Goal: Find contact information: Find contact information

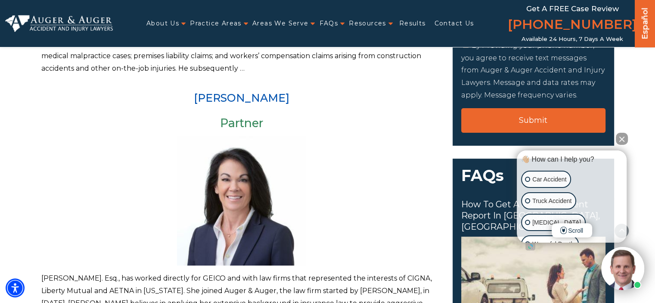
scroll to position [258, 0]
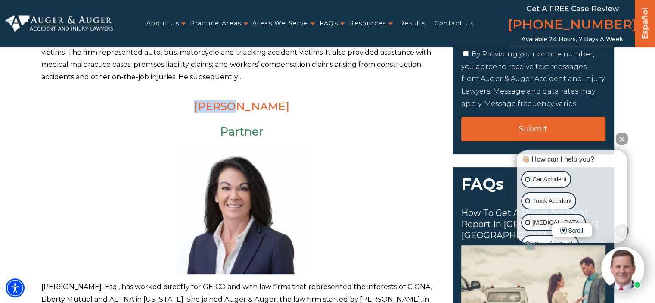
drag, startPoint x: 193, startPoint y: 106, endPoint x: 234, endPoint y: 105, distance: 40.5
click at [234, 105] on h2 "Arlene P. Auger" at bounding box center [241, 107] width 401 height 12
copy link "Arlene"
drag, startPoint x: 303, startPoint y: 109, endPoint x: 250, endPoint y: 108, distance: 53.0
click at [250, 108] on h2 "Arlene P. Auger" at bounding box center [241, 107] width 401 height 12
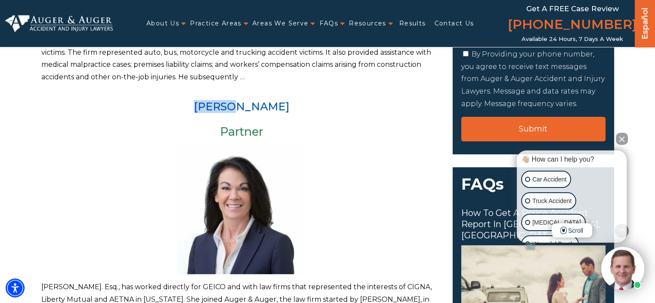
copy link "Auger"
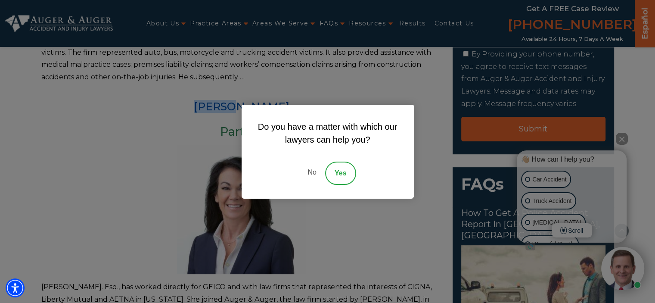
click at [305, 173] on link "No" at bounding box center [312, 172] width 26 height 23
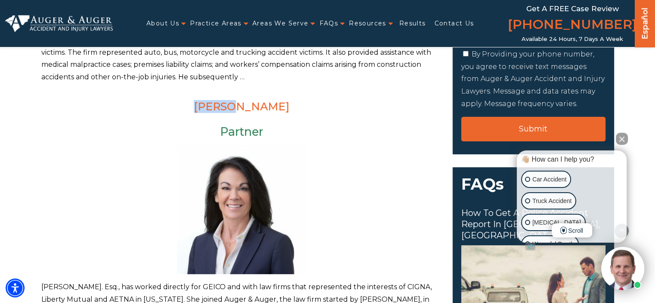
click at [232, 111] on link "Arlene P. Auger" at bounding box center [242, 106] width 96 height 13
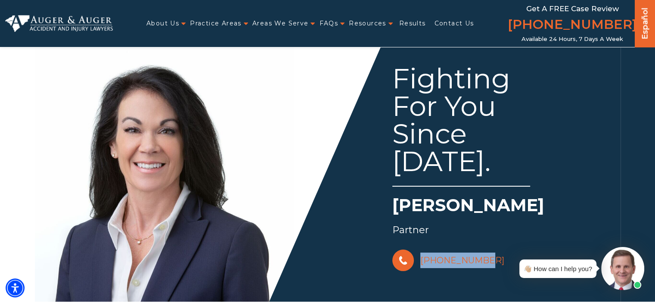
drag, startPoint x: 492, startPoint y: 261, endPoint x: 476, endPoint y: 260, distance: 15.9
click at [476, 260] on div "828-222-7649" at bounding box center [503, 260] width 223 height 26
copy link "828-222-7649"
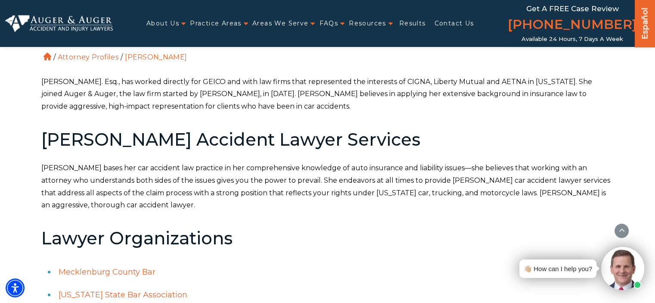
scroll to position [1684, 0]
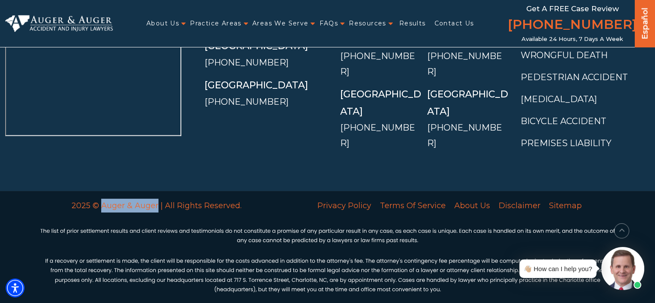
drag, startPoint x: 102, startPoint y: 203, endPoint x: 156, endPoint y: 209, distance: 54.1
click at [156, 209] on div "2025 © Auger & Auger | All Rights Reserved." at bounding box center [157, 205] width 244 height 29
copy p "Auger & Auger"
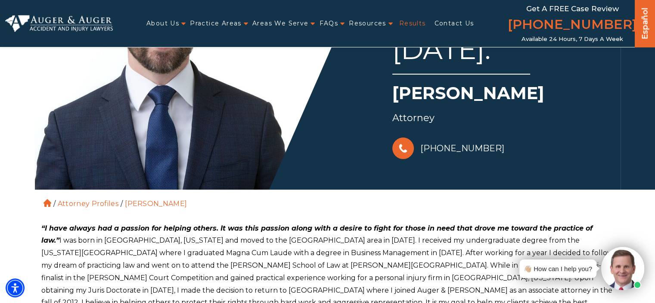
scroll to position [86, 0]
